Goal: Navigation & Orientation: Find specific page/section

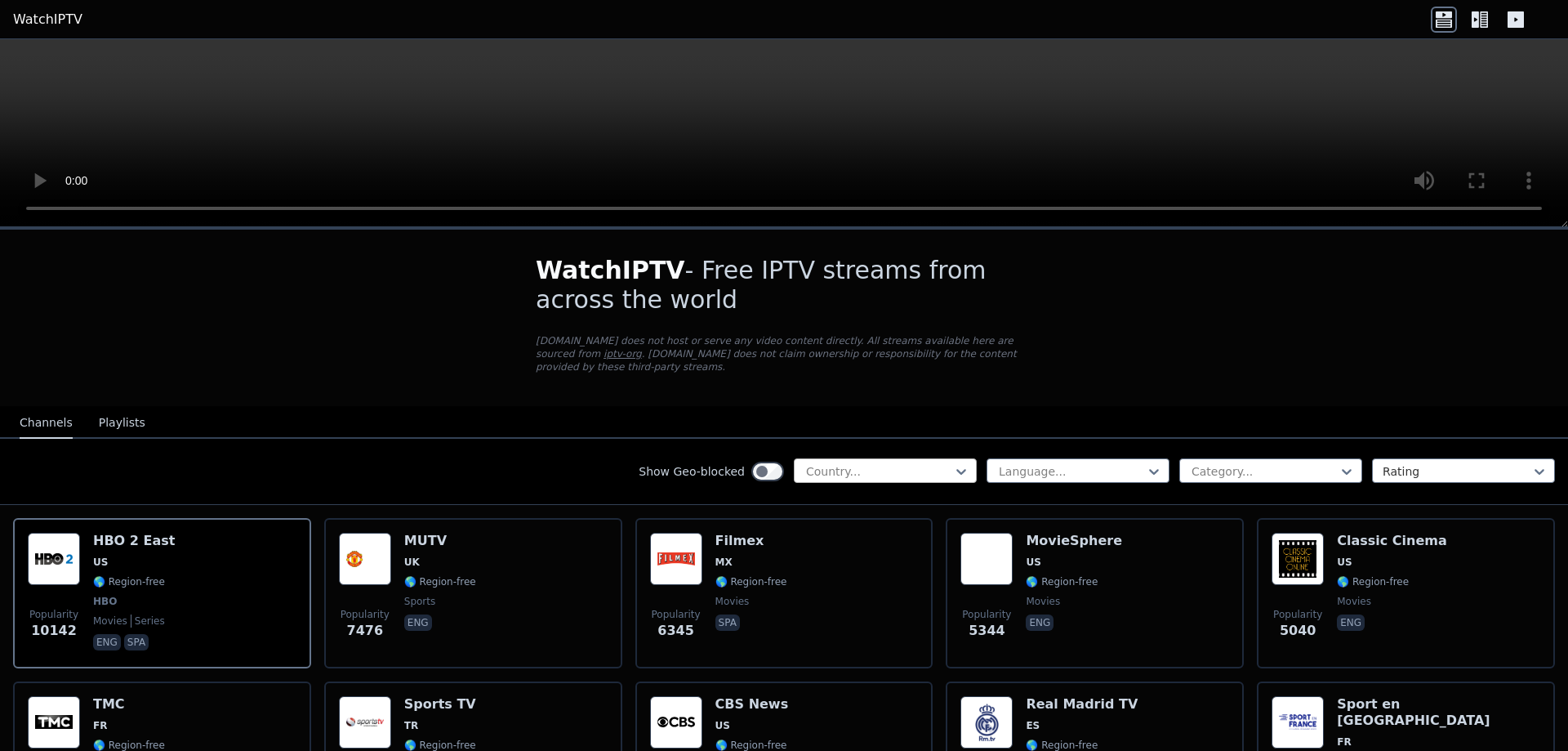
click at [853, 463] on div at bounding box center [878, 471] width 149 height 17
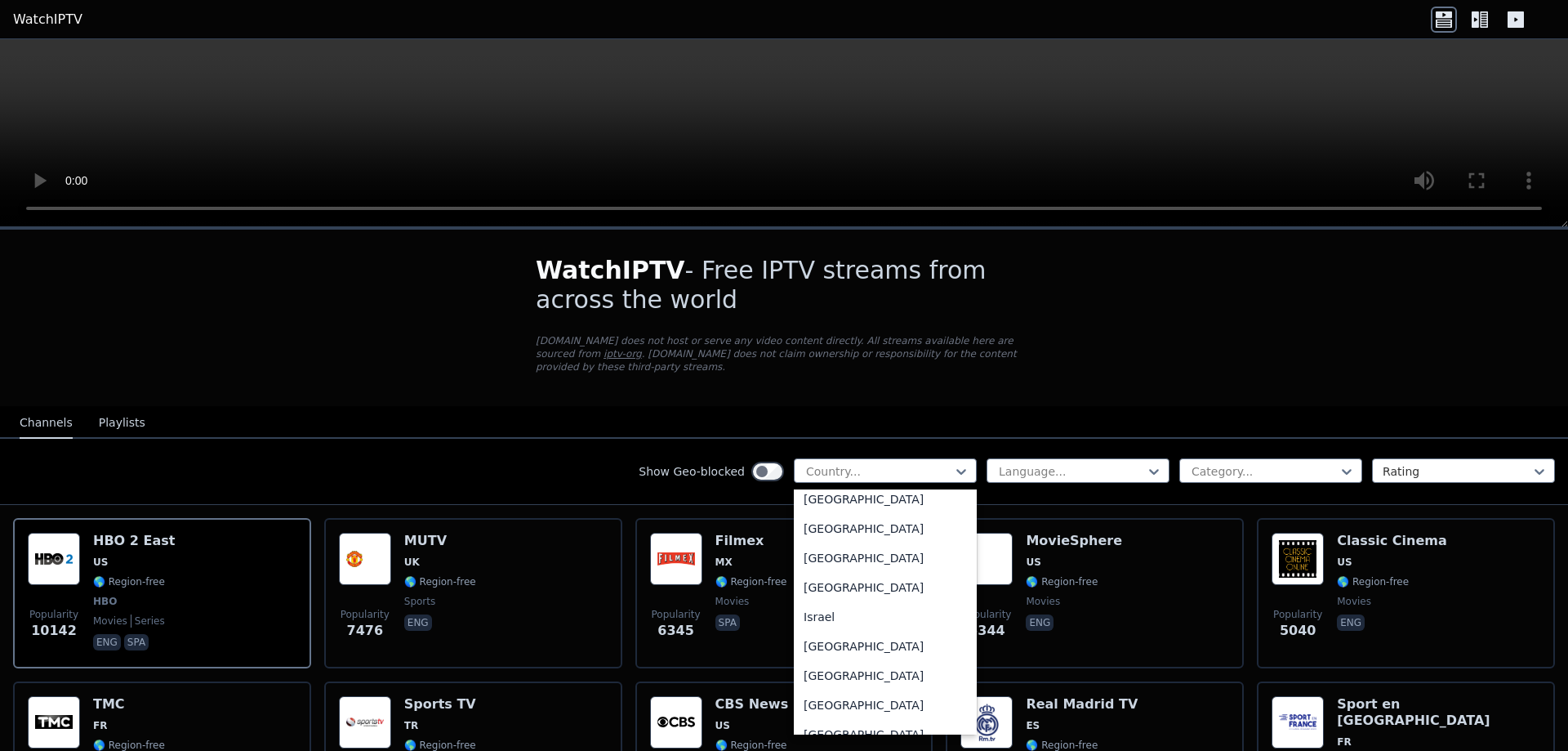
scroll to position [2676, 0]
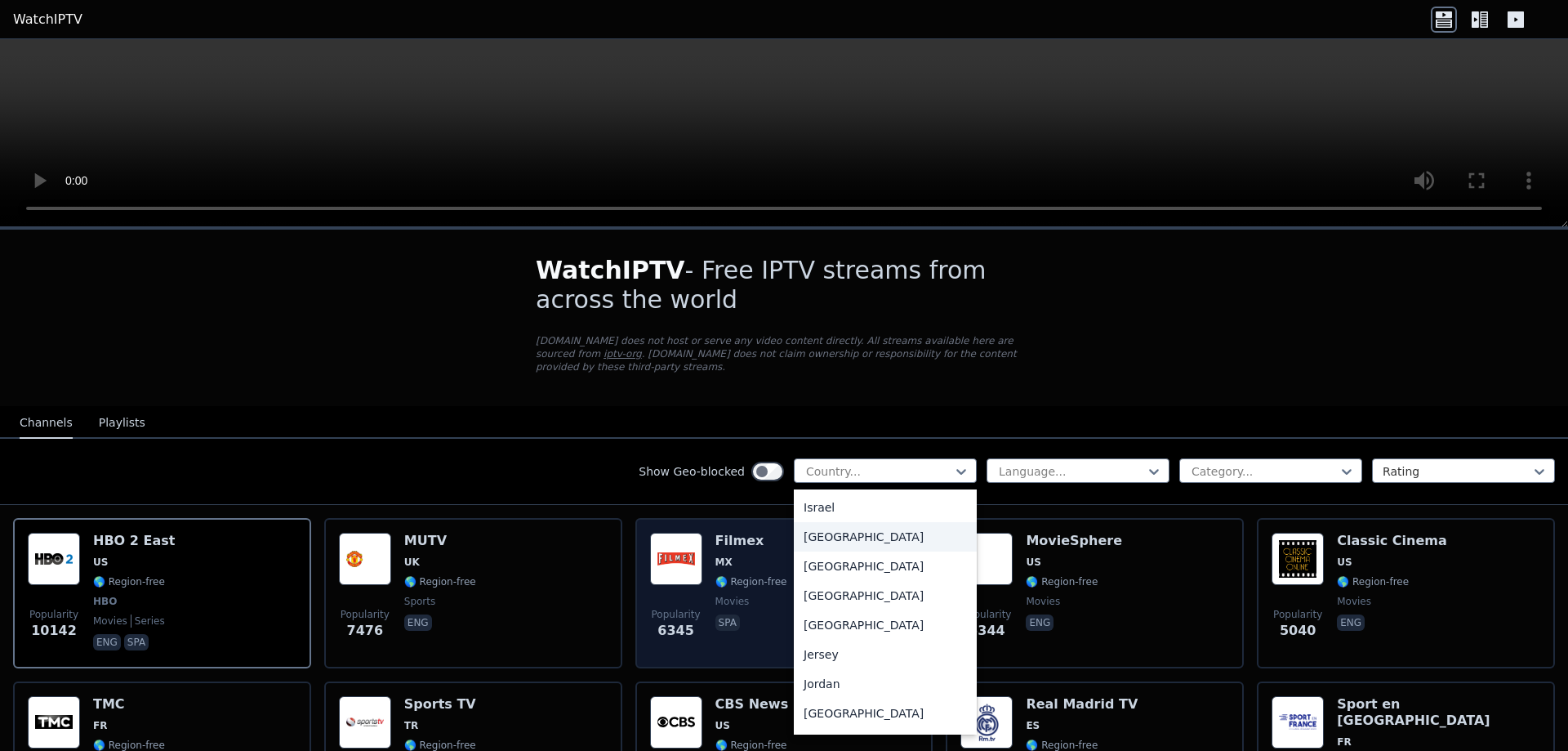
click at [826, 543] on div "[GEOGRAPHIC_DATA]" at bounding box center [886, 537] width 183 height 30
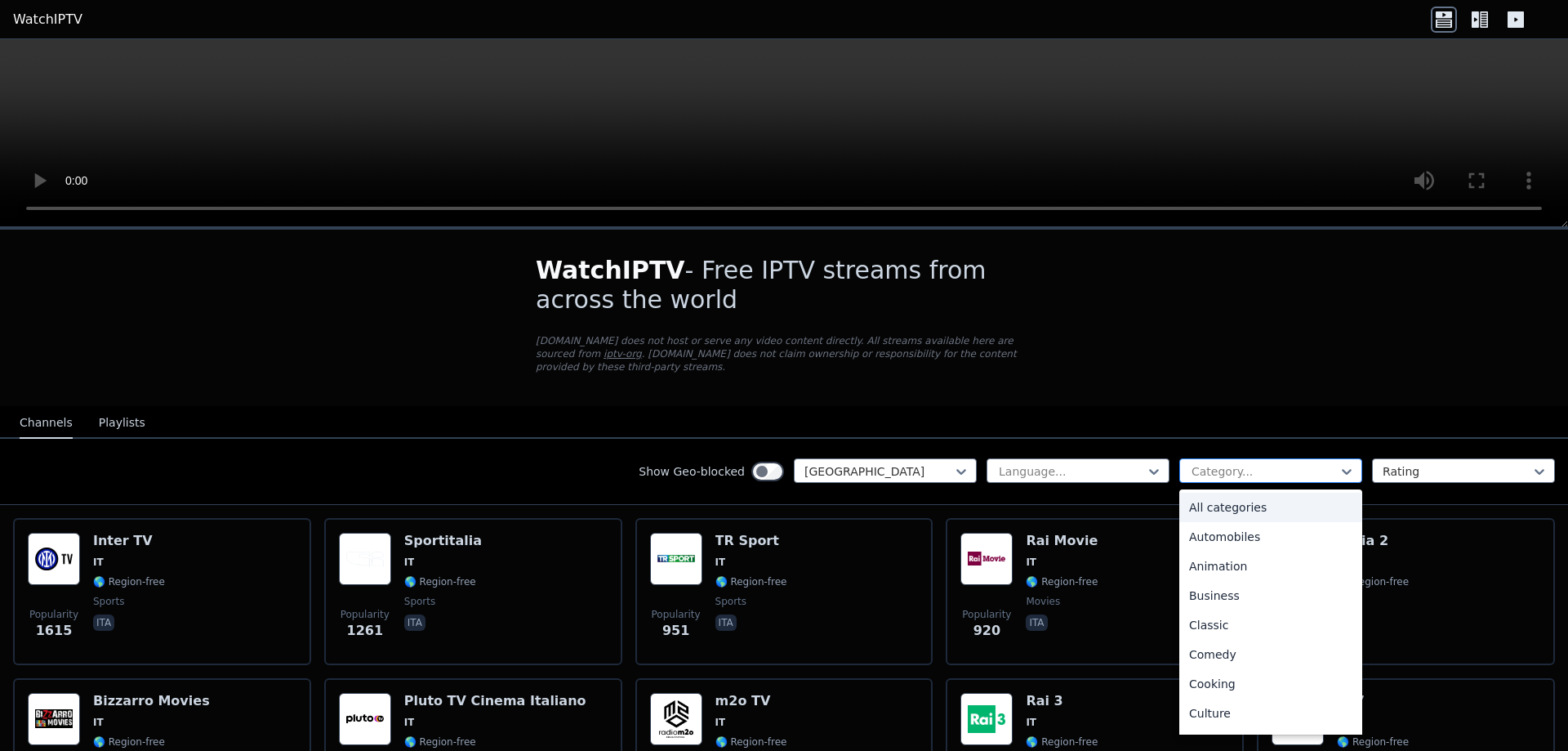
click at [1332, 463] on div at bounding box center [1264, 471] width 149 height 17
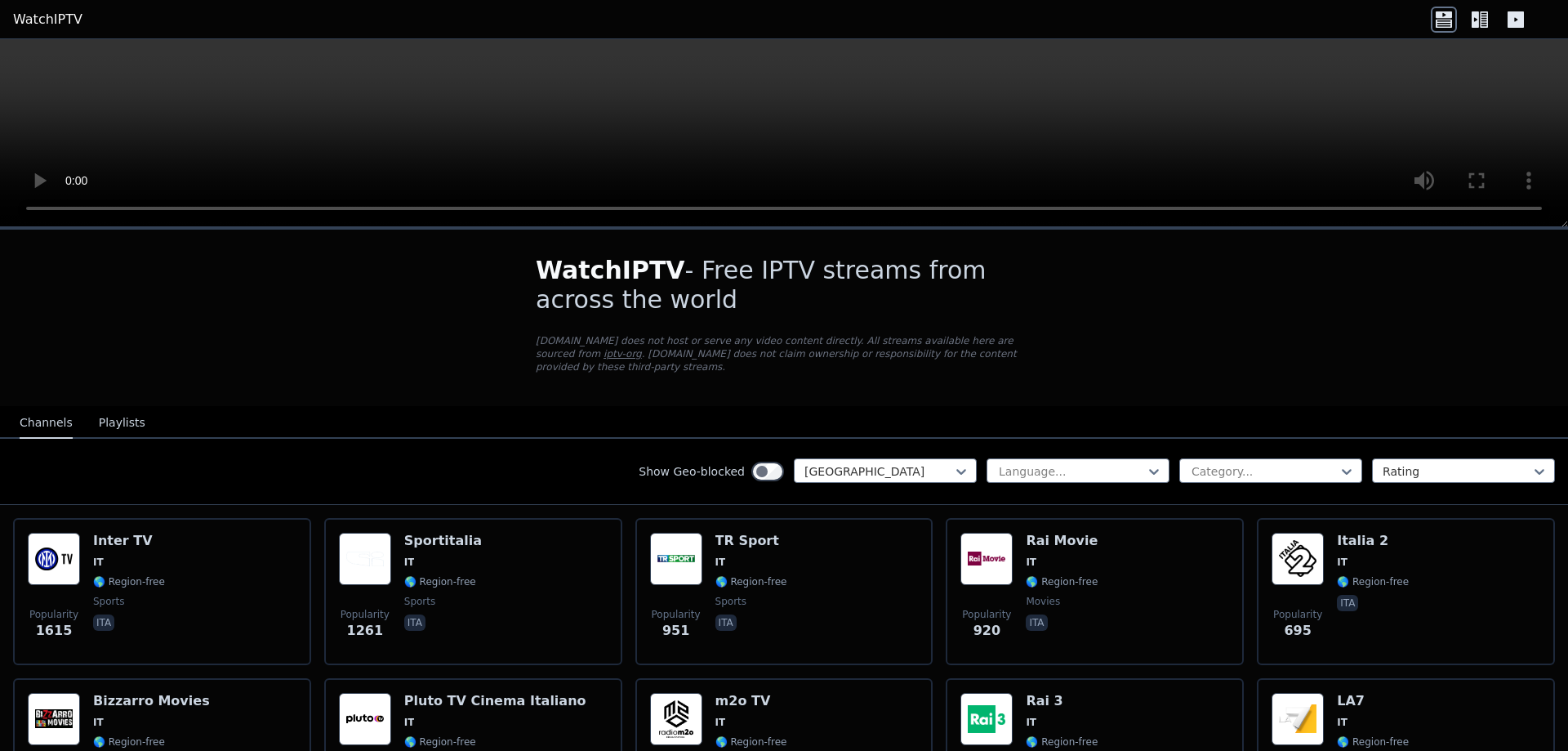
click at [1481, 18] on icon at bounding box center [1479, 19] width 26 height 26
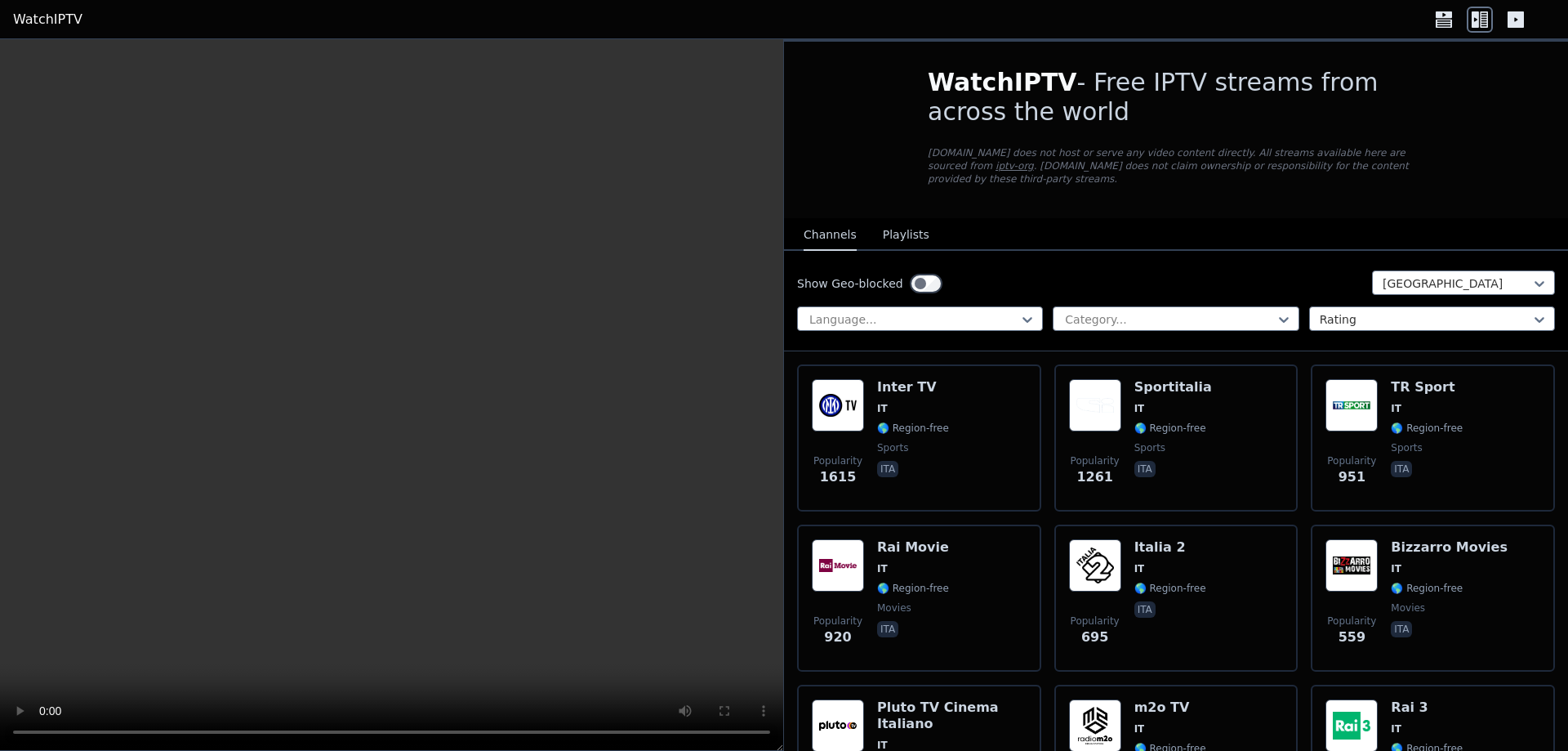
click at [1481, 18] on icon at bounding box center [1479, 19] width 26 height 26
click at [1459, 18] on div at bounding box center [1479, 19] width 98 height 26
click at [1445, 19] on icon at bounding box center [1444, 22] width 17 height 8
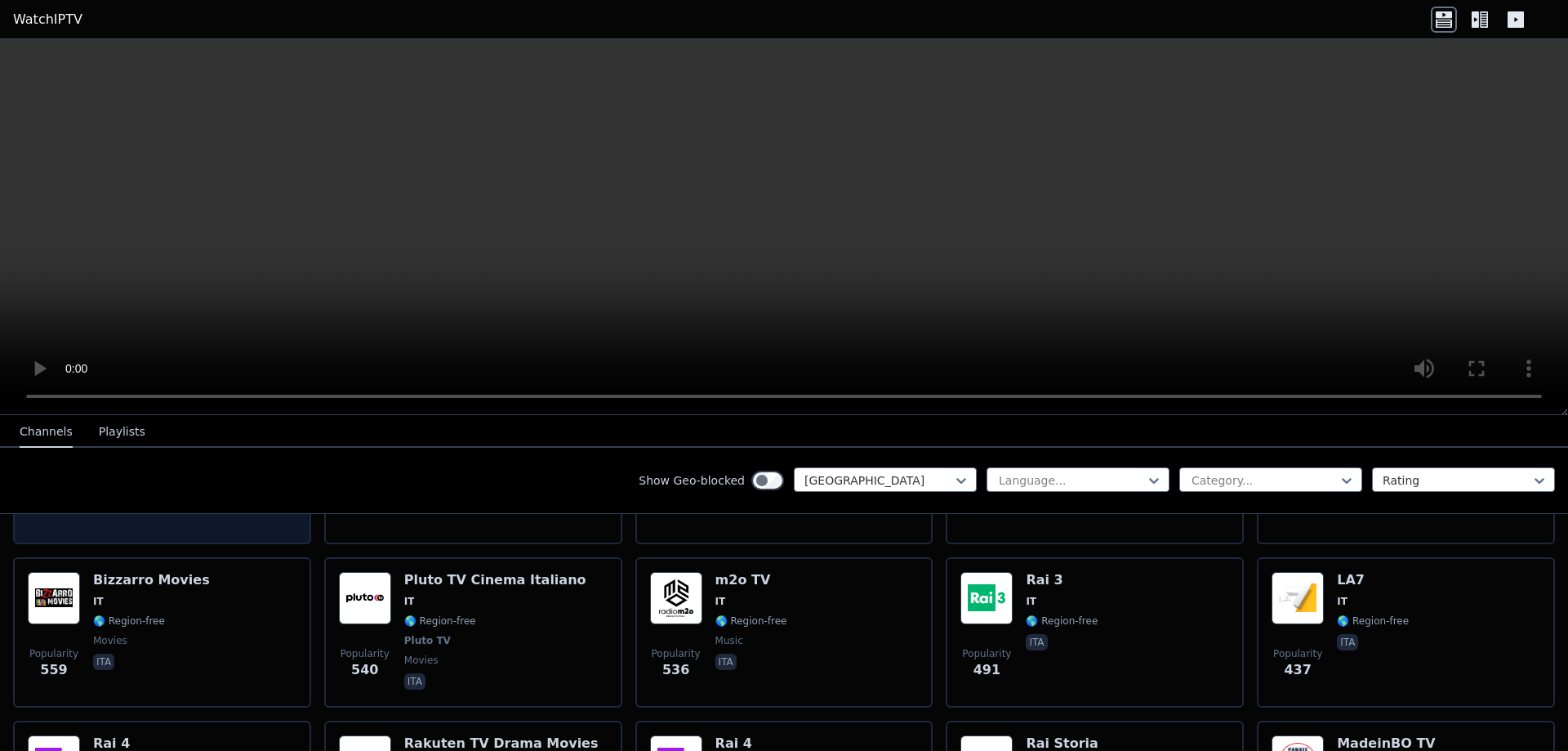
scroll to position [103, 0]
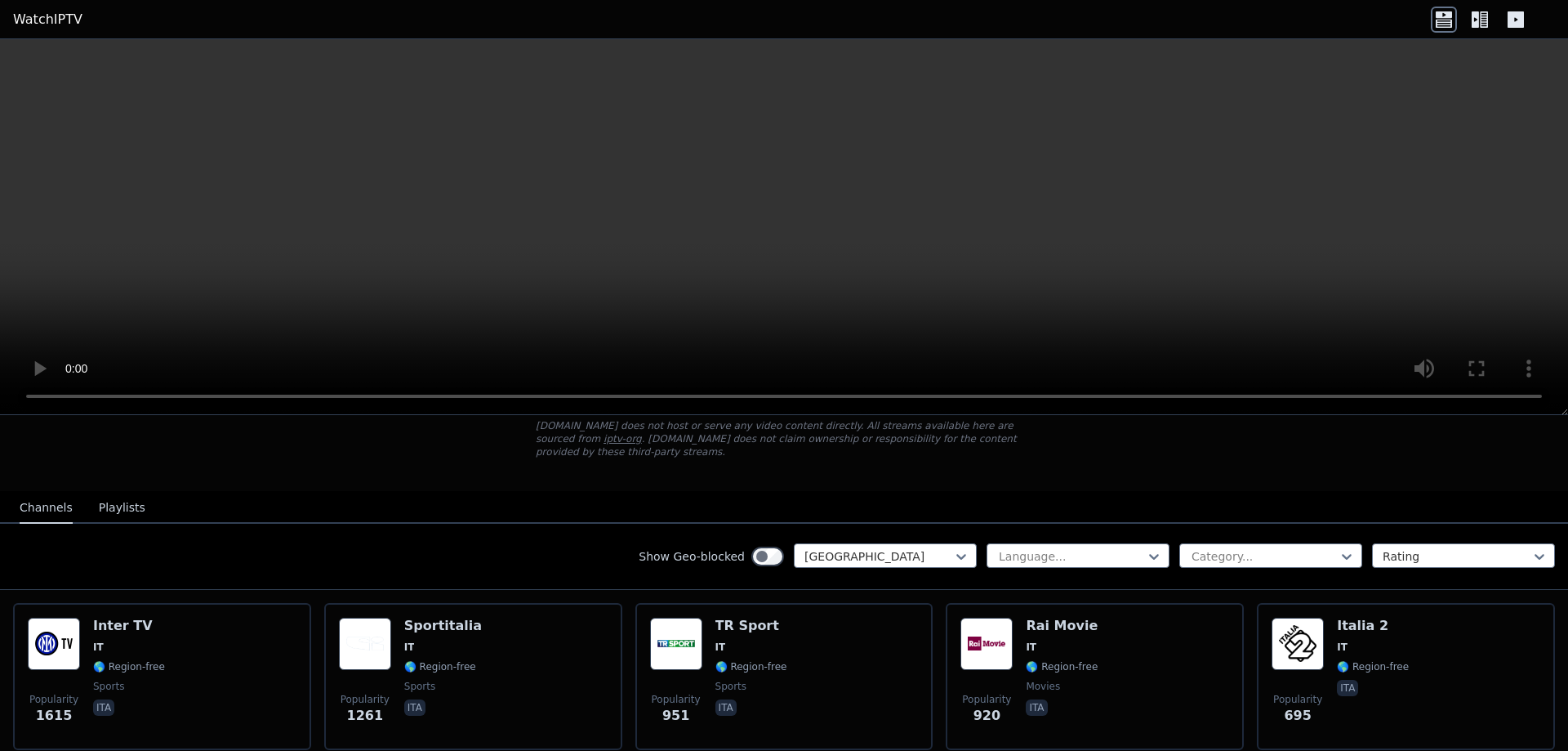
click at [233, 495] on nav "Channels Playlists" at bounding box center [784, 507] width 1568 height 32
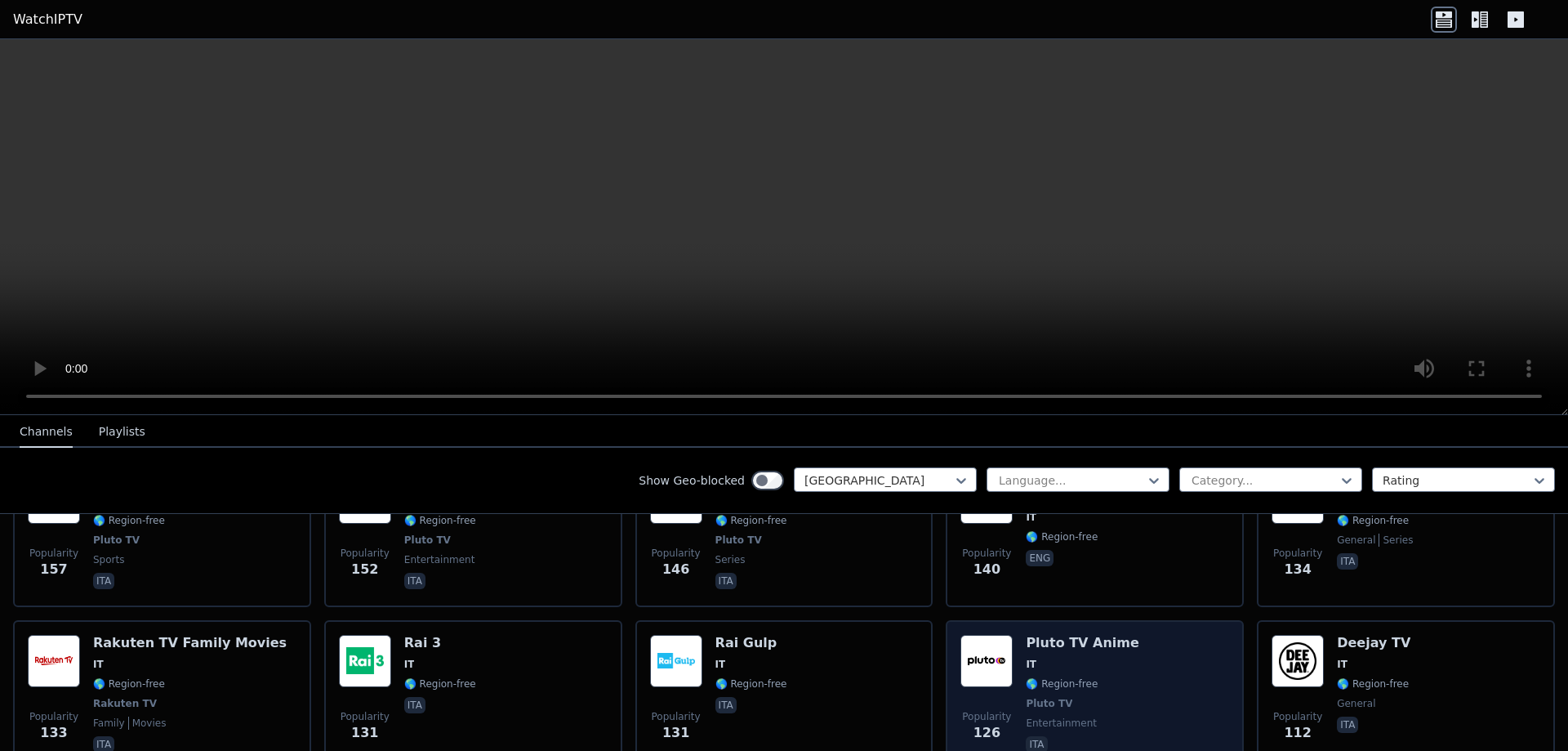
scroll to position [1133, 0]
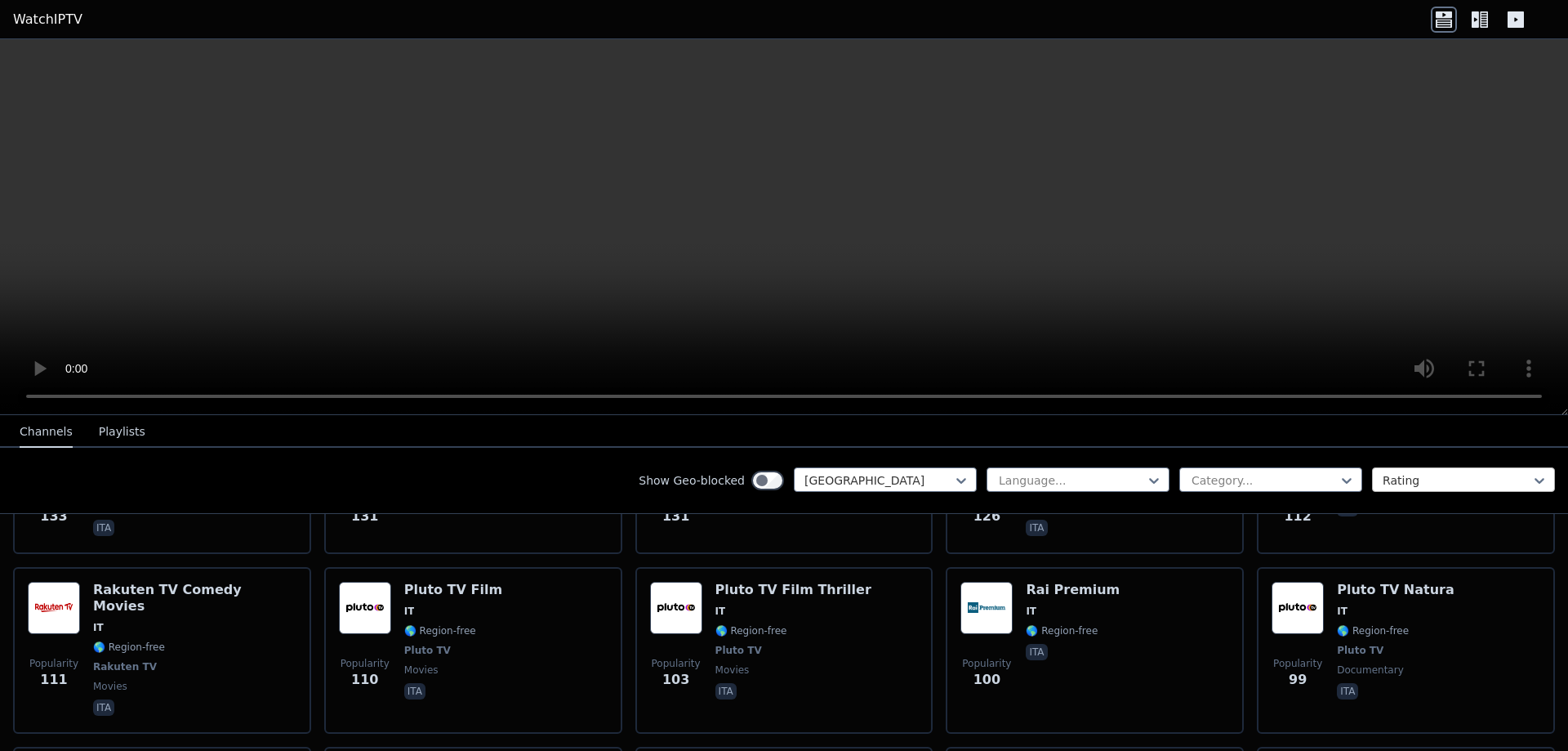
click at [1429, 476] on div at bounding box center [1456, 480] width 149 height 17
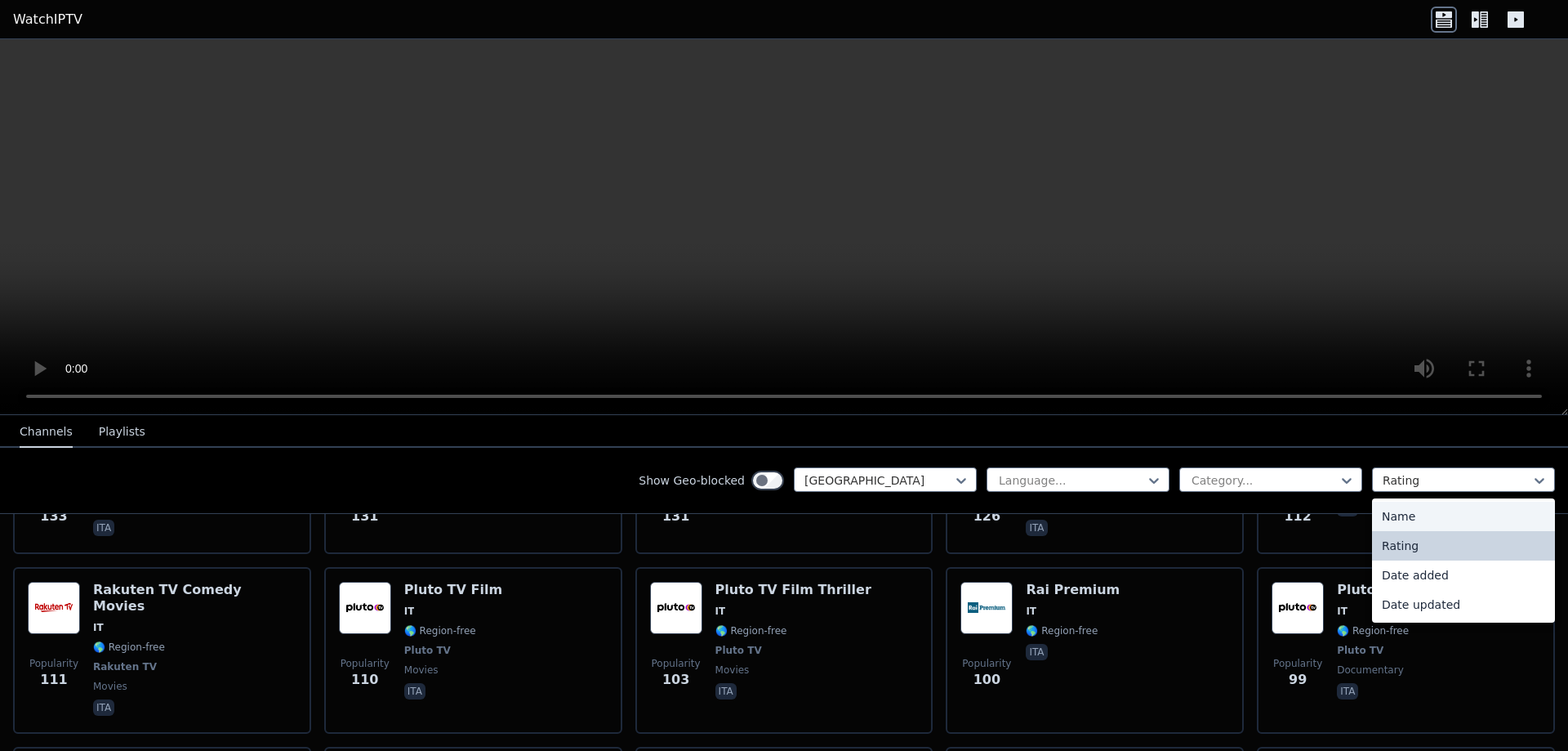
click at [1430, 514] on div "Name" at bounding box center [1464, 516] width 183 height 30
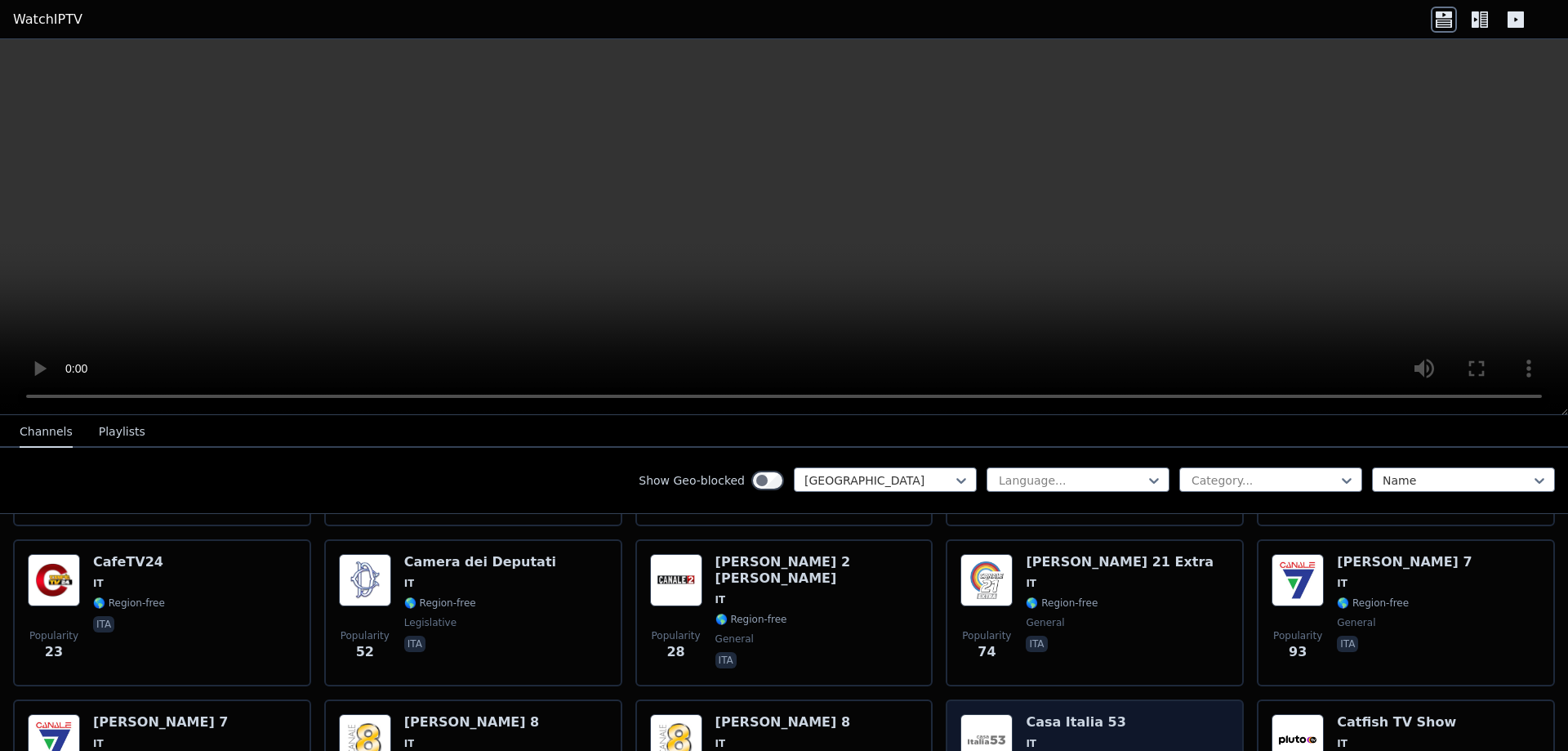
scroll to position [618, 0]
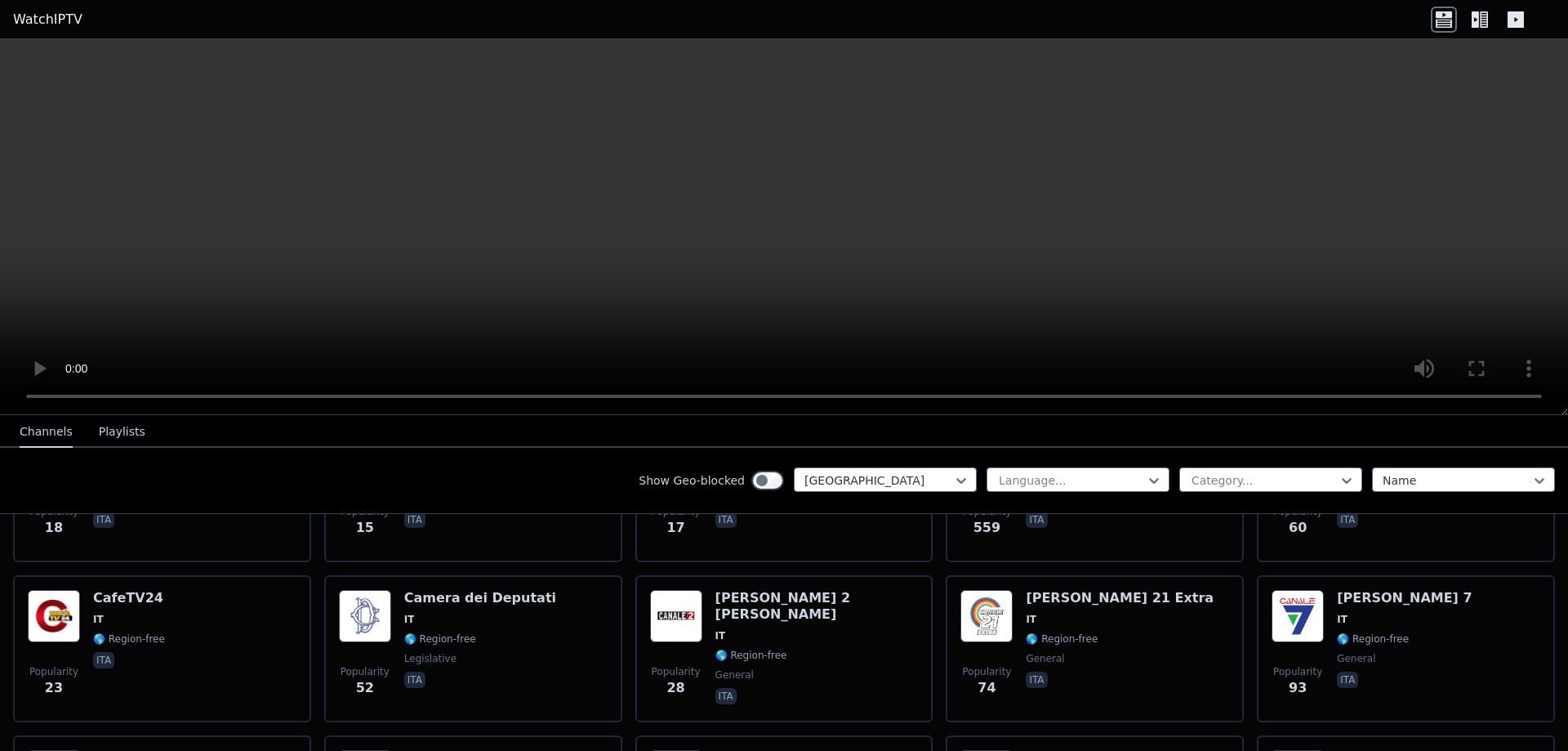
click at [131, 430] on button "Playlists" at bounding box center [122, 432] width 46 height 31
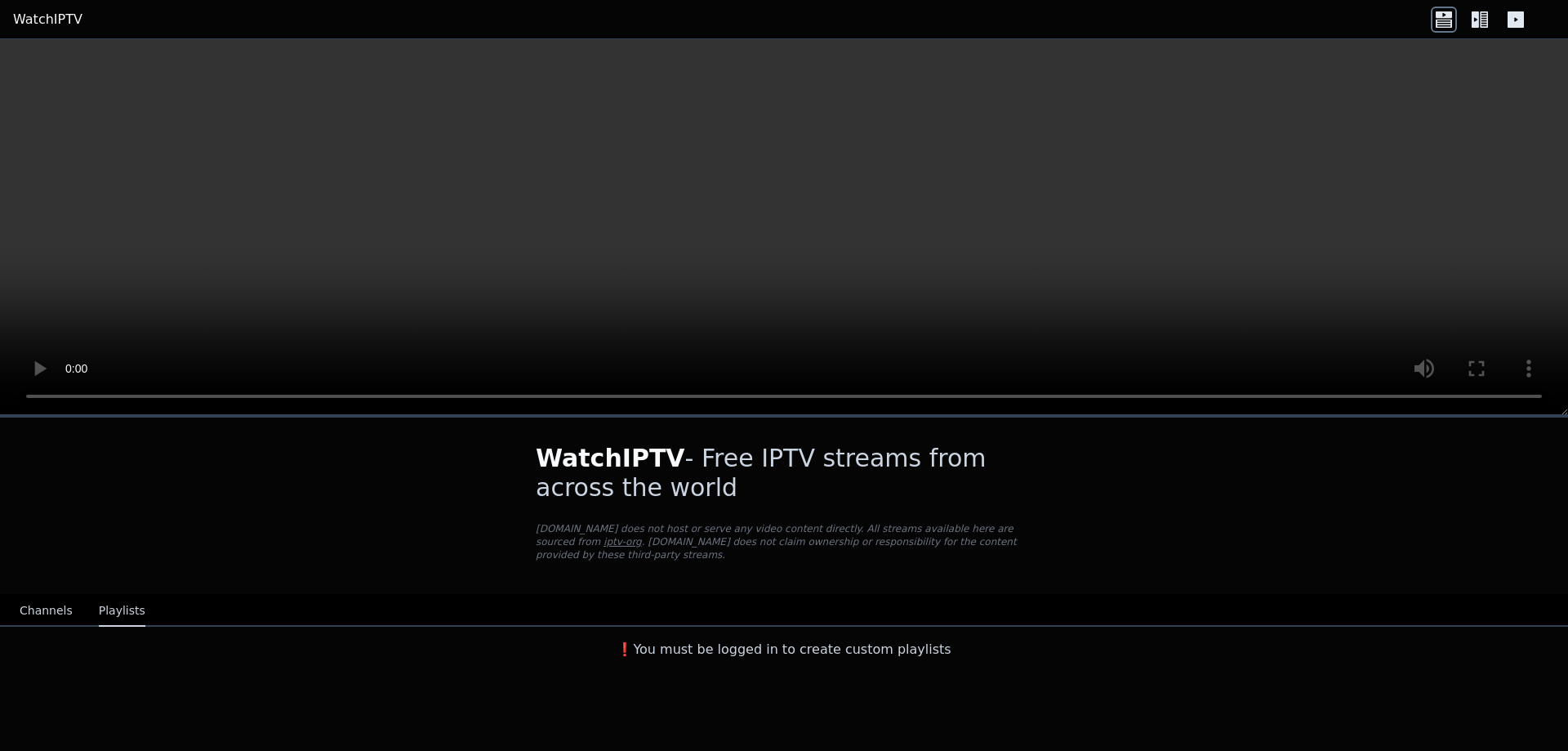
scroll to position [0, 0]
